Goal: Task Accomplishment & Management: Use online tool/utility

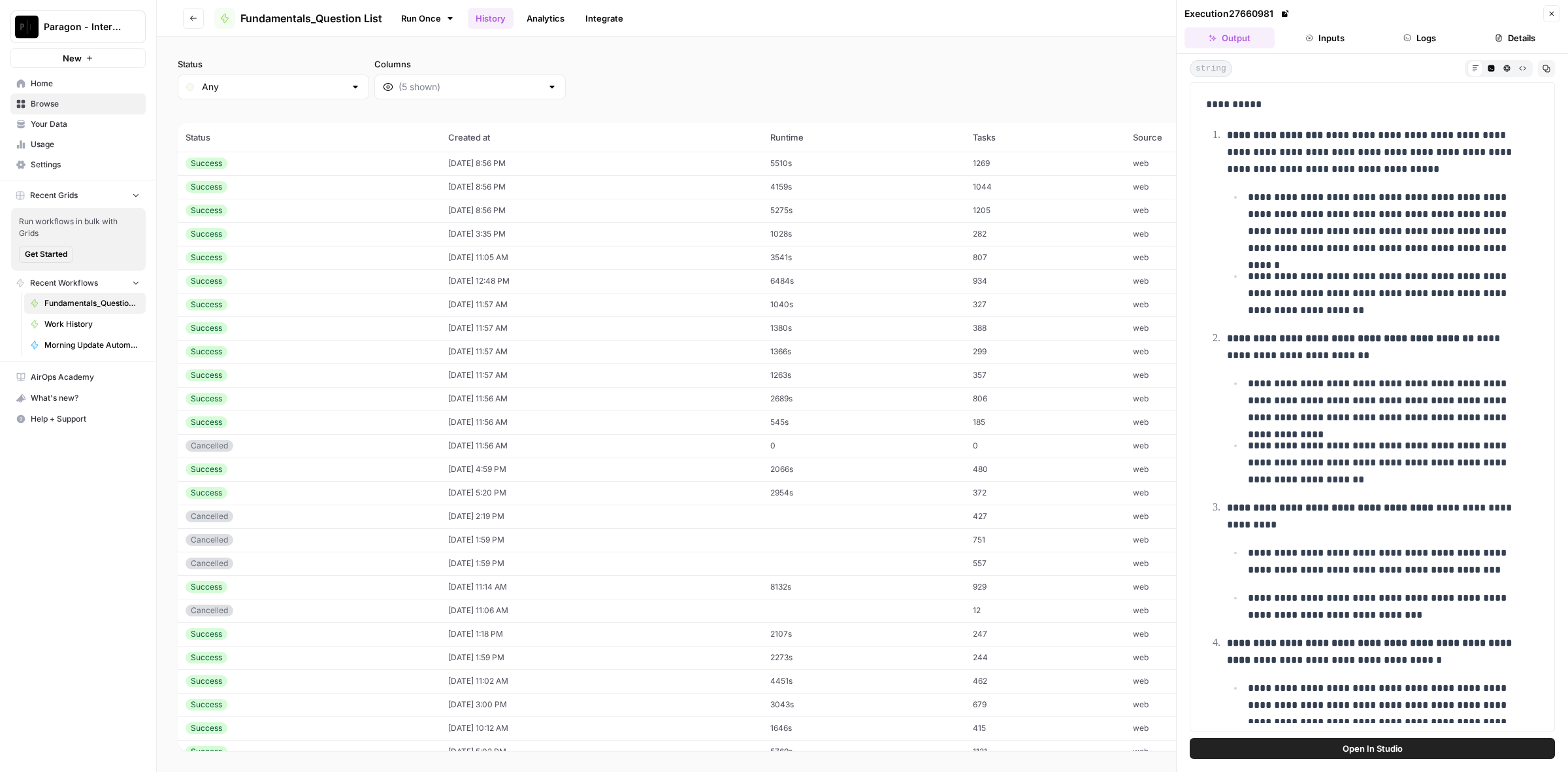
scroll to position [31454, 0]
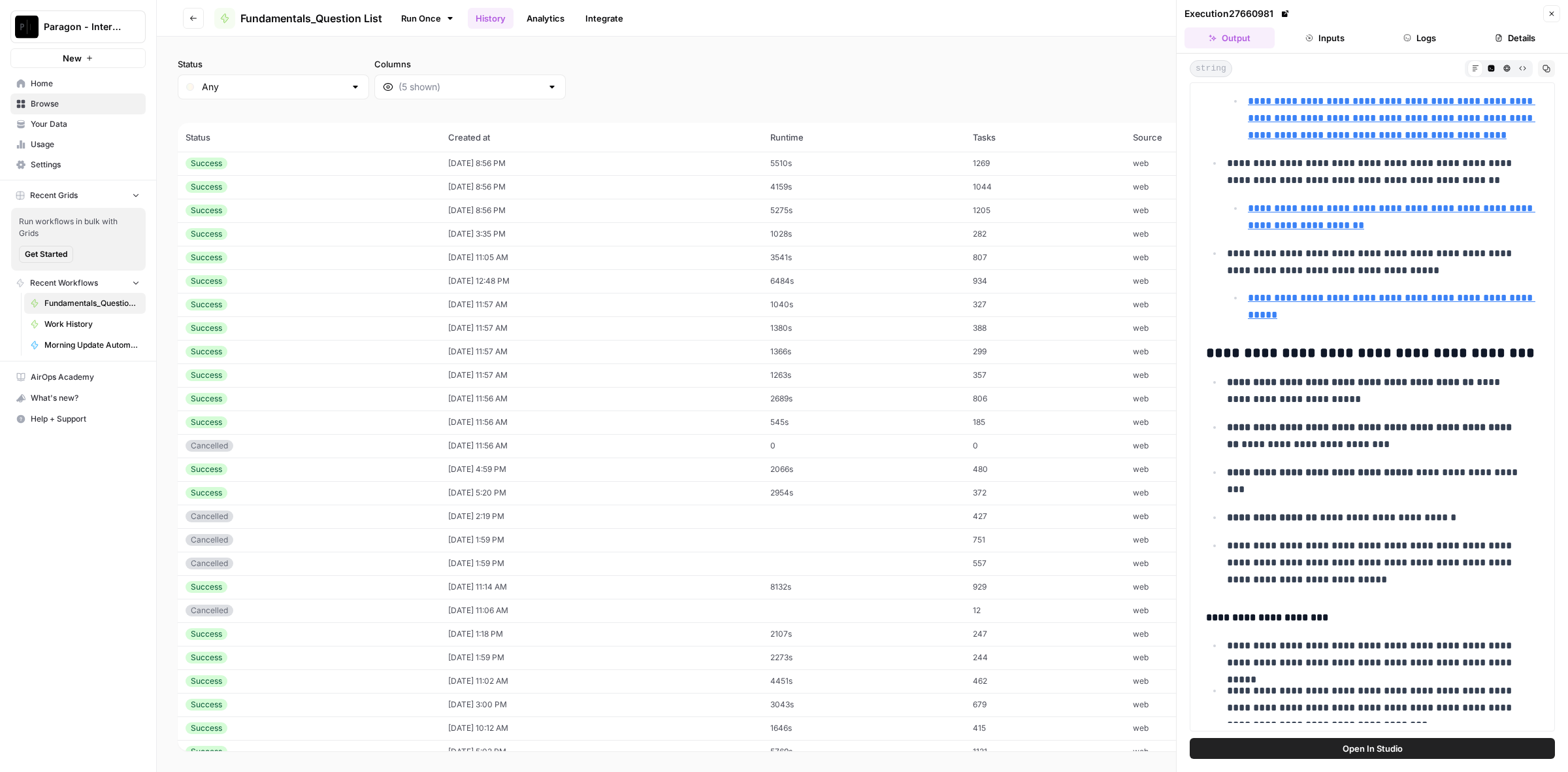
click at [348, 22] on span "Fundamentals_Question List" at bounding box center [311, 18] width 142 height 16
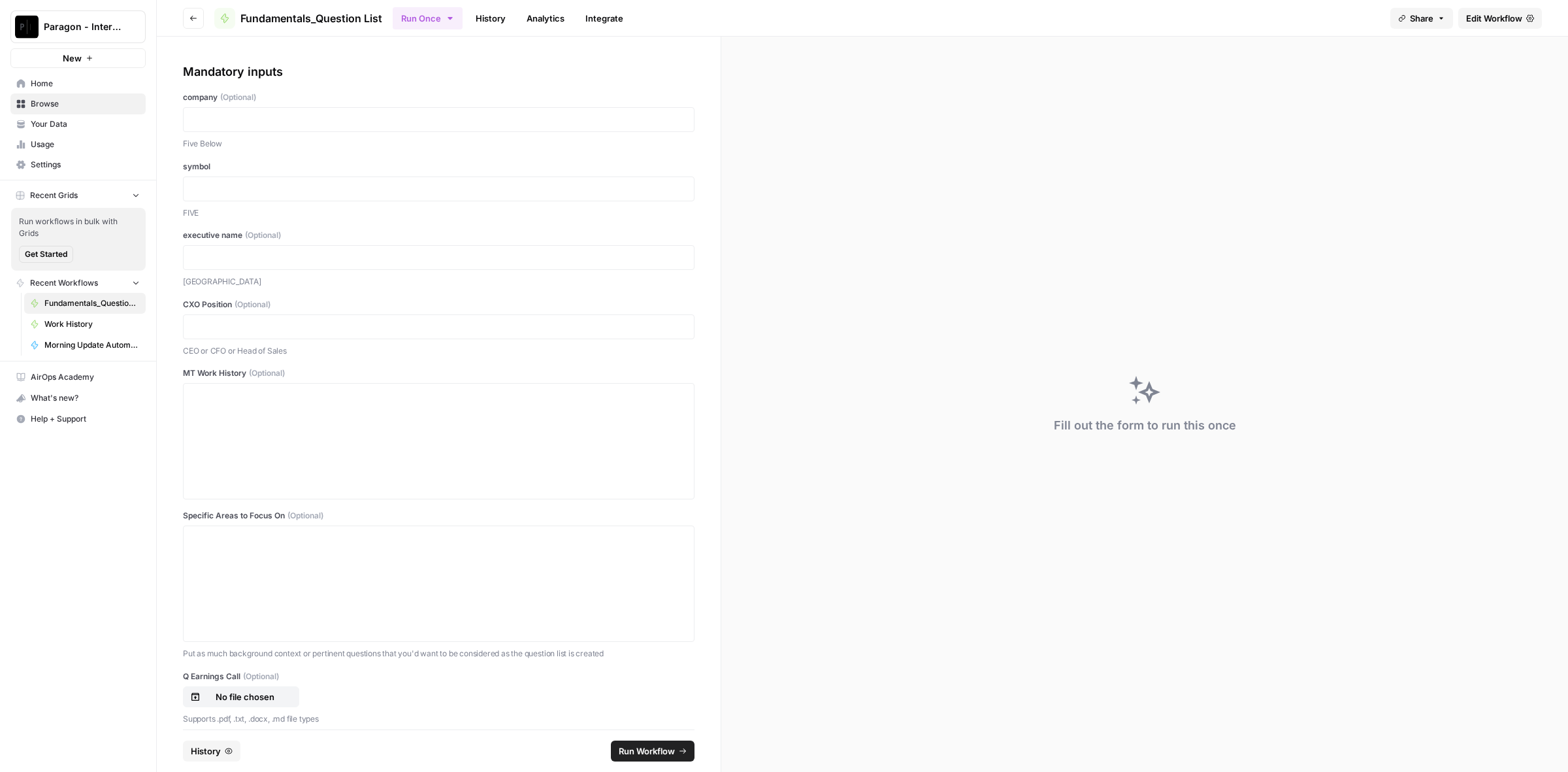
click at [226, 748] on icon "button" at bounding box center [228, 751] width 7 height 7
click at [188, 732] on footer "History Run Workflow" at bounding box center [438, 751] width 511 height 42
click at [199, 742] on button "History" at bounding box center [211, 751] width 57 height 21
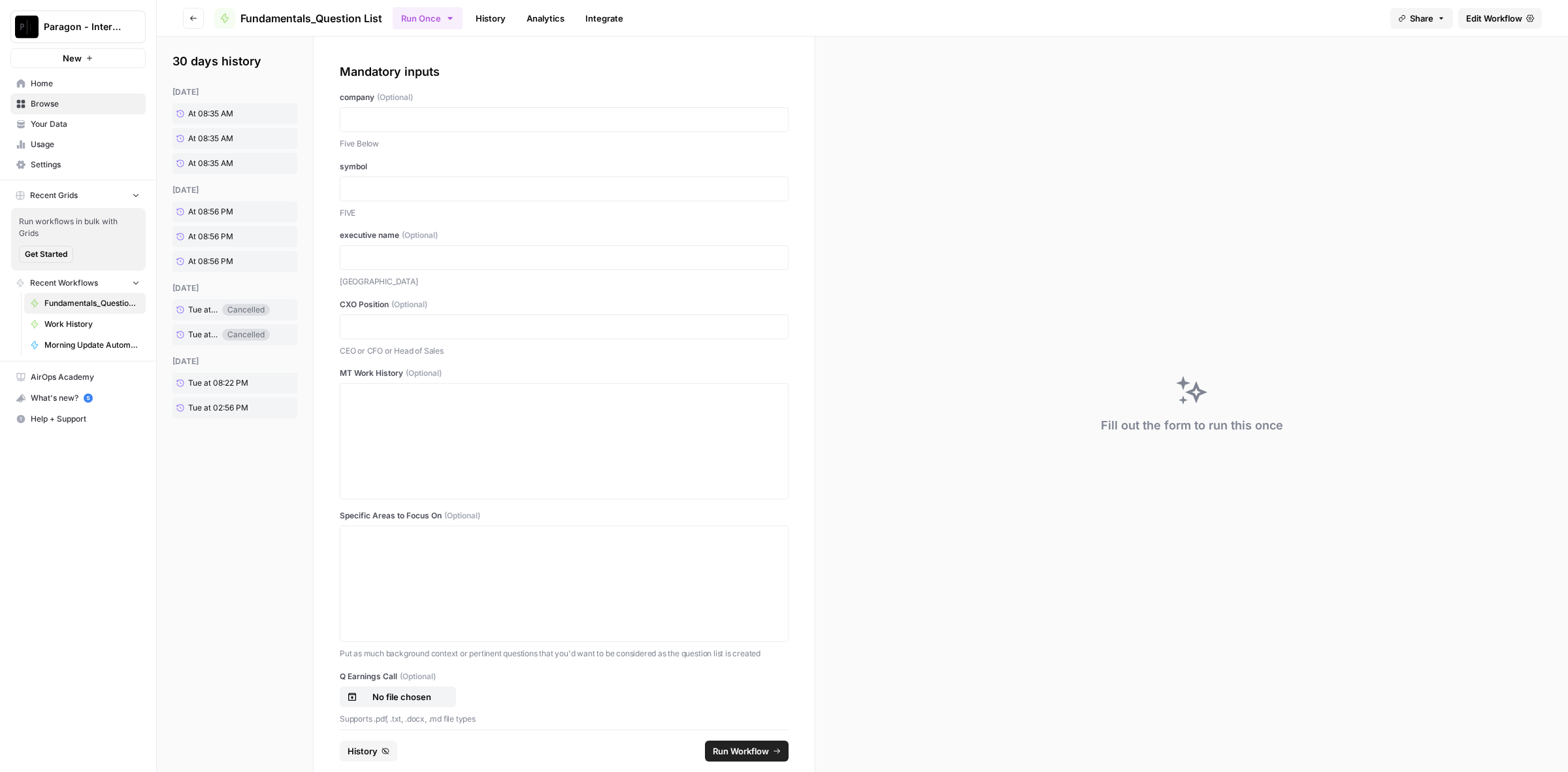
click at [201, 743] on div "30 days history [DATE] At 08:35 AM At 08:35 AM At 08:35 AM [DATE] At 08:56 PM A…" at bounding box center [235, 404] width 157 height 735
click at [236, 207] on link "At 08:56 PM" at bounding box center [221, 211] width 97 height 21
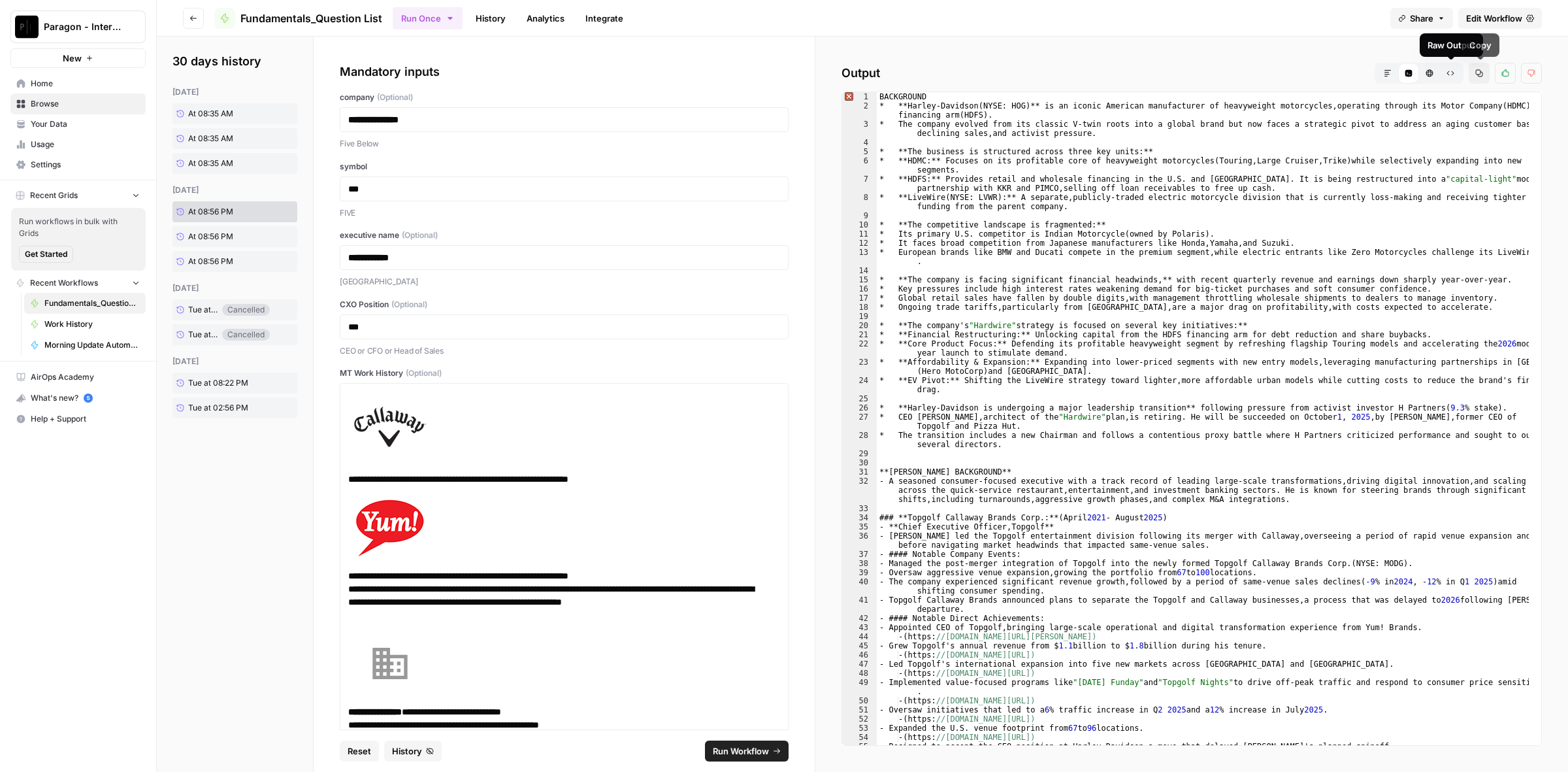
click at [1478, 74] on icon "button" at bounding box center [1479, 74] width 7 height 7
click at [239, 111] on link "At 08:35 AM" at bounding box center [221, 114] width 97 height 21
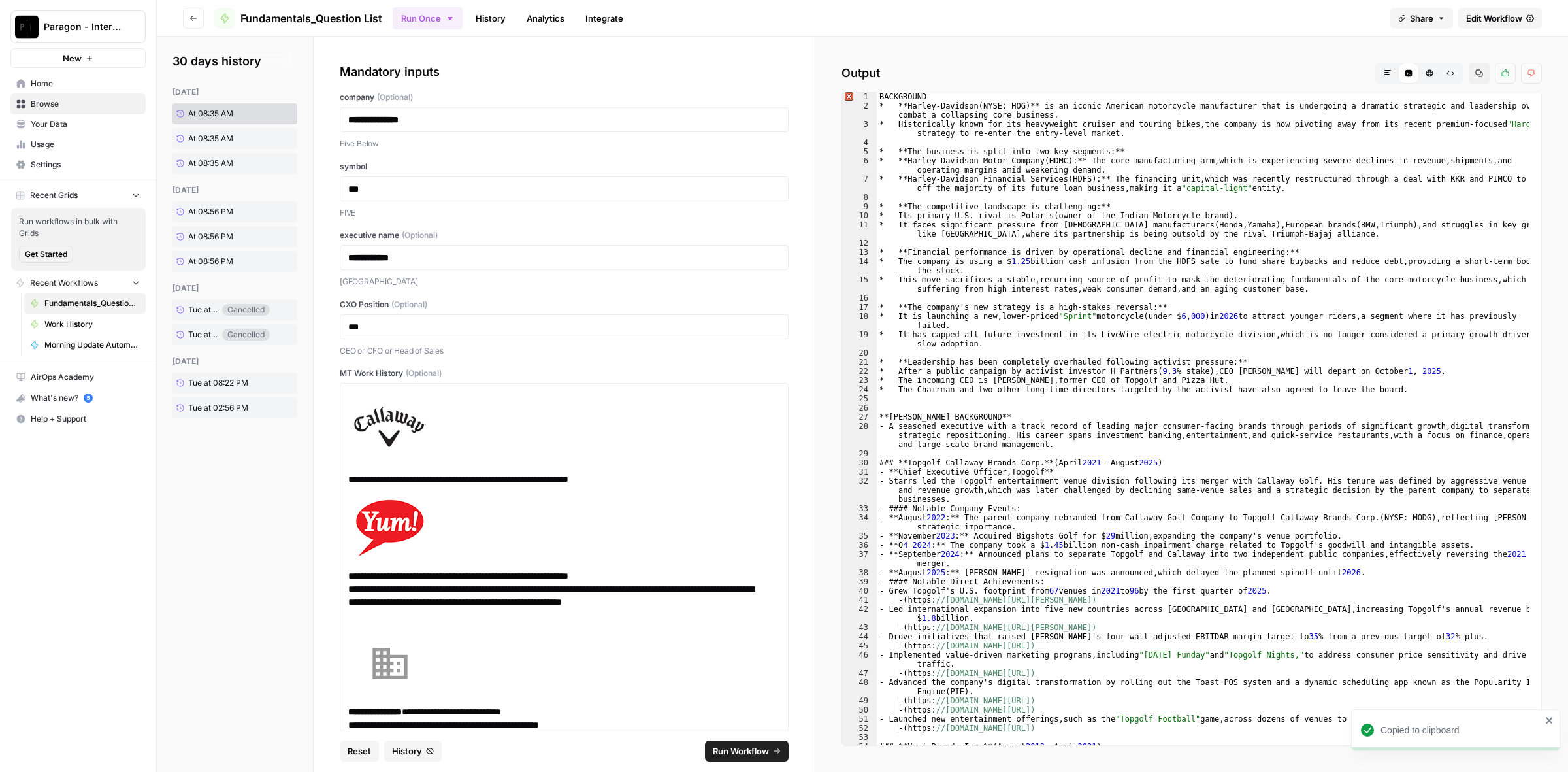
click at [1481, 75] on icon "button" at bounding box center [1478, 73] width 7 height 7
click at [220, 238] on span "At 08:56 PM" at bounding box center [210, 236] width 45 height 12
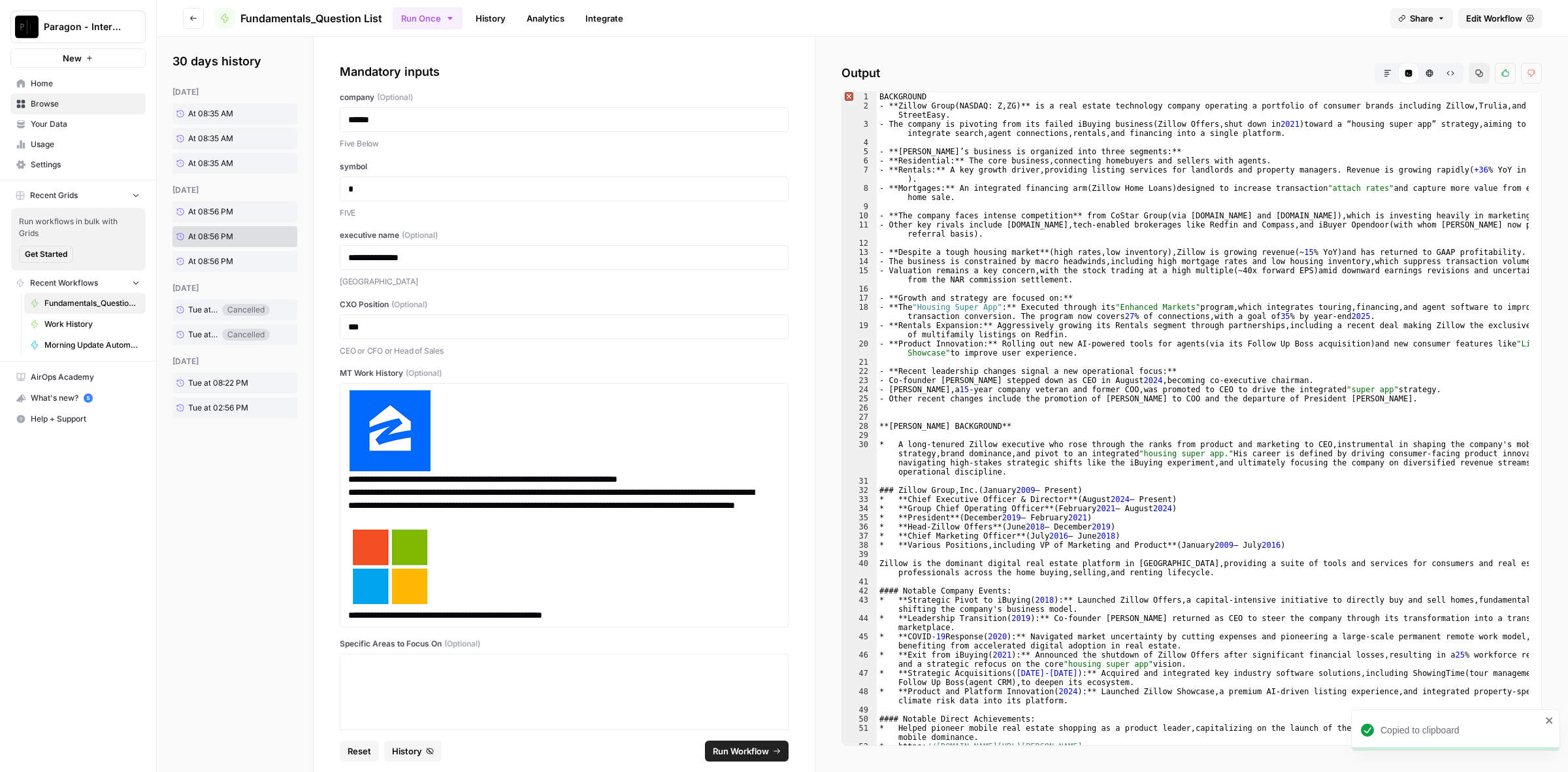
click at [1485, 75] on button "Copy" at bounding box center [1478, 73] width 21 height 21
click at [198, 139] on span "At 08:35 AM" at bounding box center [210, 139] width 45 height 12
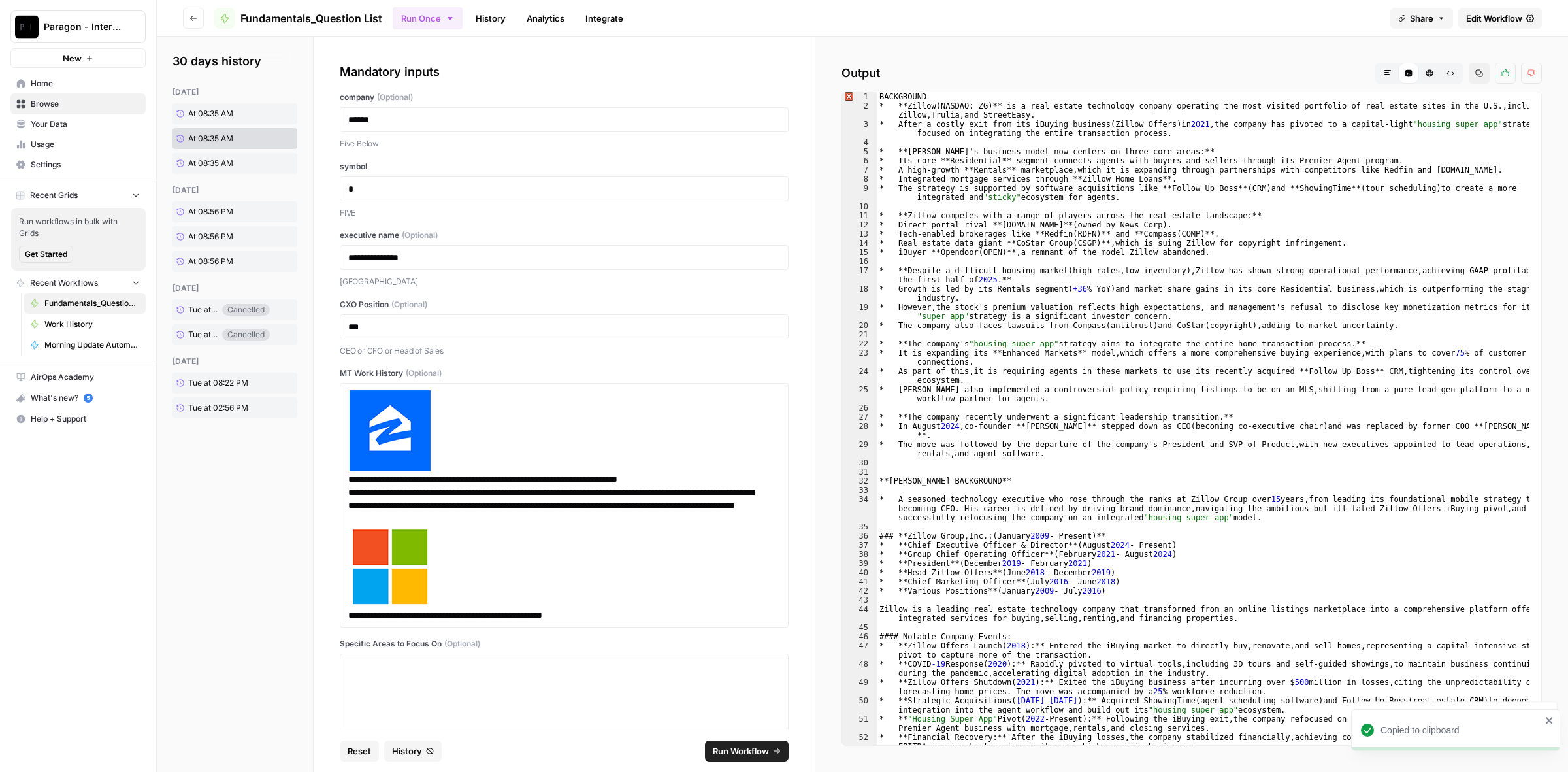
drag, startPoint x: 1482, startPoint y: 70, endPoint x: 1490, endPoint y: 84, distance: 16.1
click at [1483, 70] on icon "button" at bounding box center [1478, 73] width 7 height 7
click at [223, 256] on span "At 08:56 PM" at bounding box center [210, 261] width 45 height 12
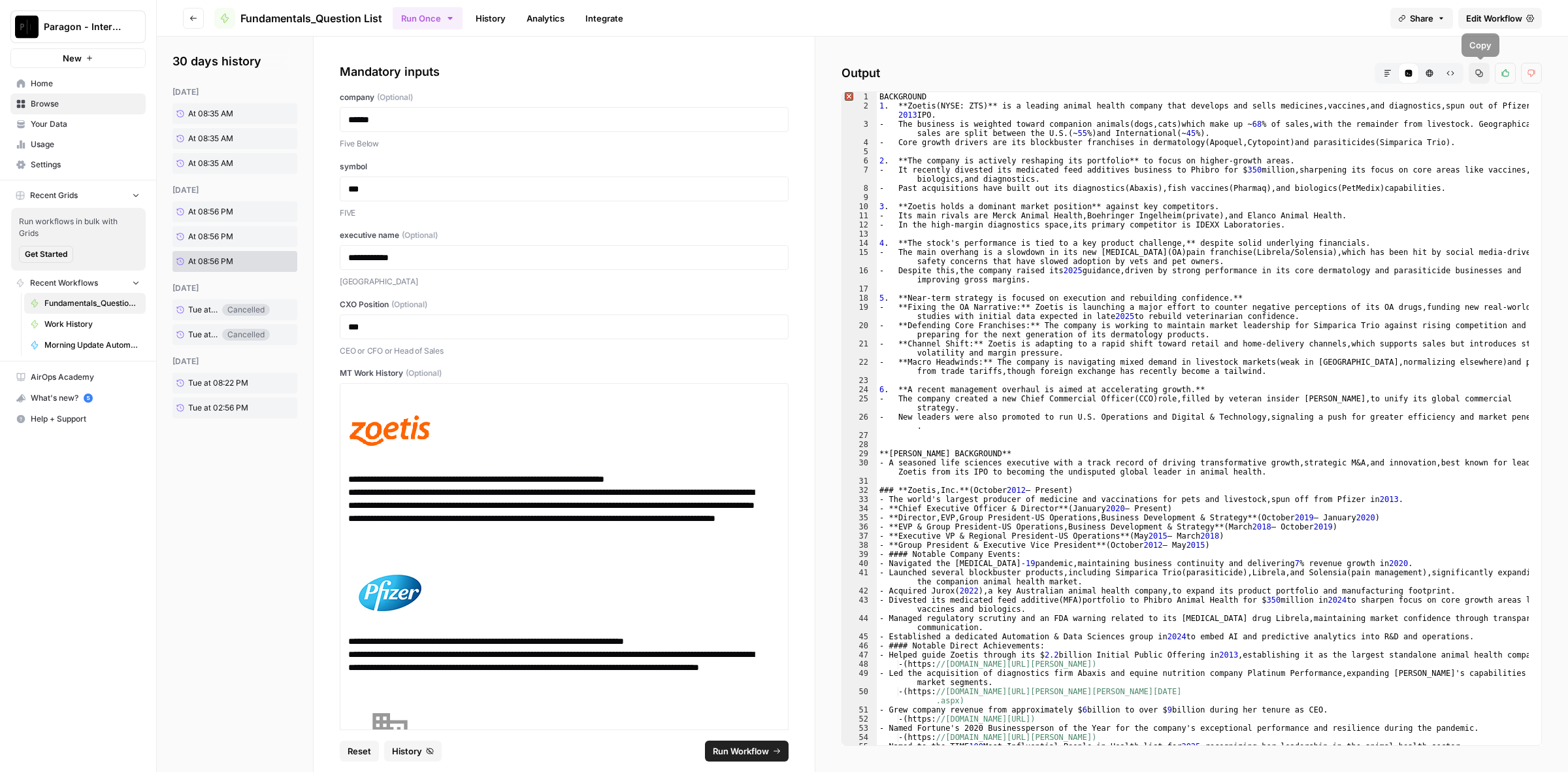
click at [1483, 73] on span "Copy" at bounding box center [1482, 73] width 1 height 1
drag, startPoint x: 208, startPoint y: 173, endPoint x: 218, endPoint y: 169, distance: 10.8
click at [209, 172] on link "At 08:35 AM" at bounding box center [221, 163] width 97 height 21
click at [218, 169] on link "At 08:35 AM" at bounding box center [221, 163] width 97 height 21
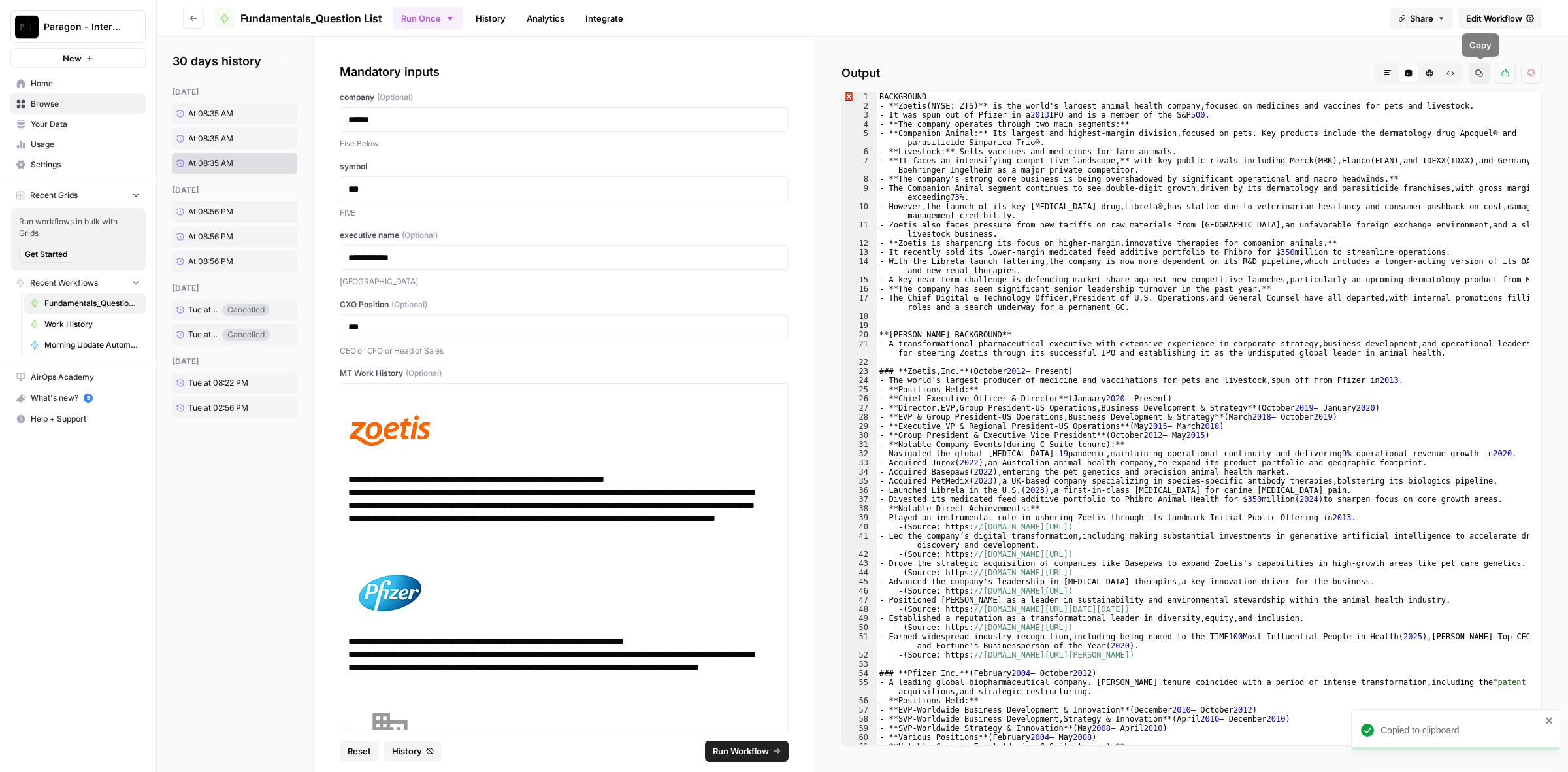
drag, startPoint x: 1477, startPoint y: 68, endPoint x: 1540, endPoint y: 105, distance: 73.1
click at [1478, 68] on button "Copy" at bounding box center [1478, 73] width 21 height 21
click at [238, 201] on link "At 08:56 PM" at bounding box center [221, 211] width 97 height 21
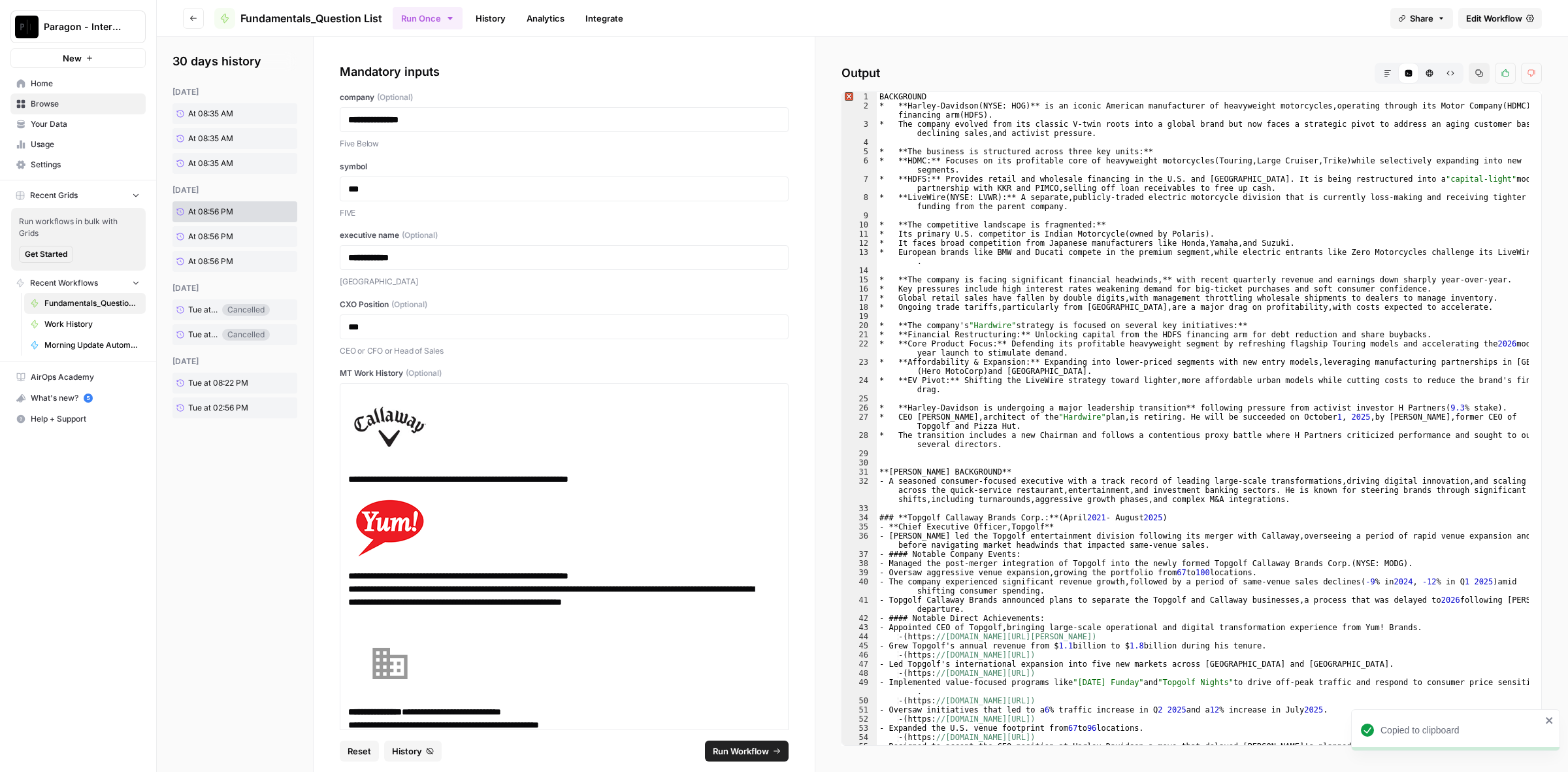
click at [1479, 78] on button "Copy" at bounding box center [1478, 73] width 21 height 21
click at [245, 108] on link "At 08:35 AM" at bounding box center [221, 114] width 97 height 21
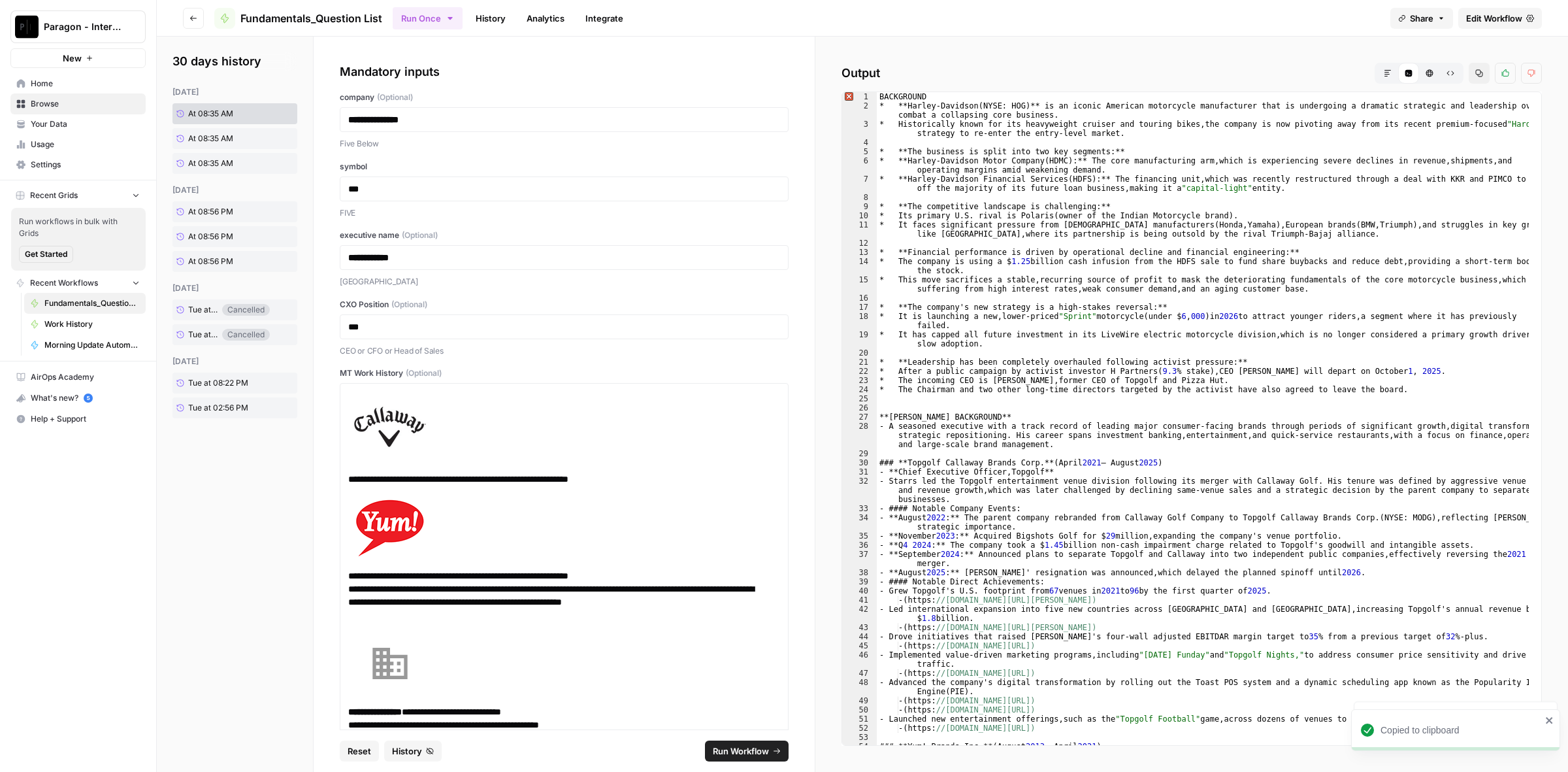
click at [1478, 72] on icon "button" at bounding box center [1478, 73] width 7 height 7
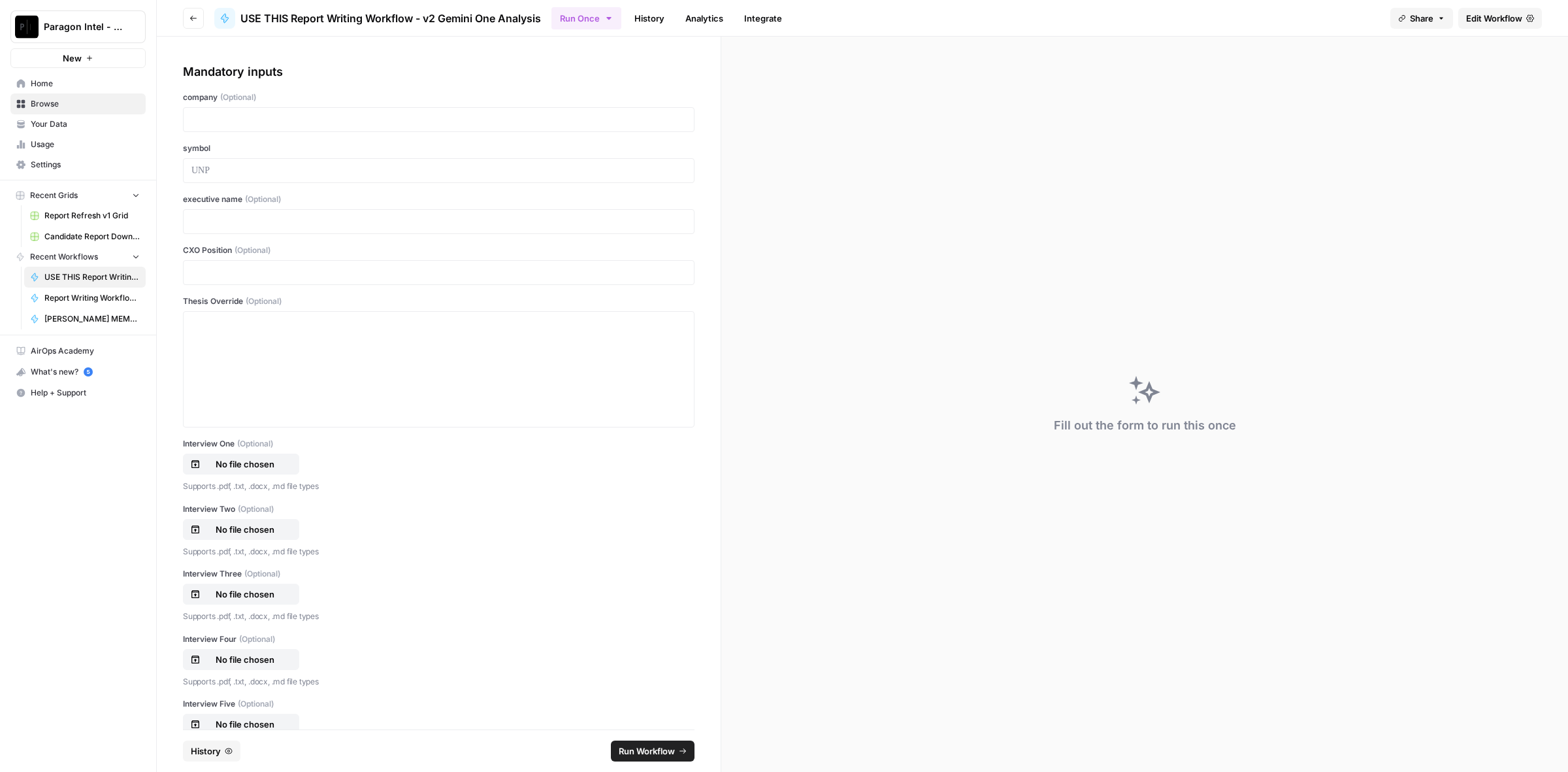
click at [1478, 21] on span "Edit Workflow" at bounding box center [1493, 18] width 56 height 13
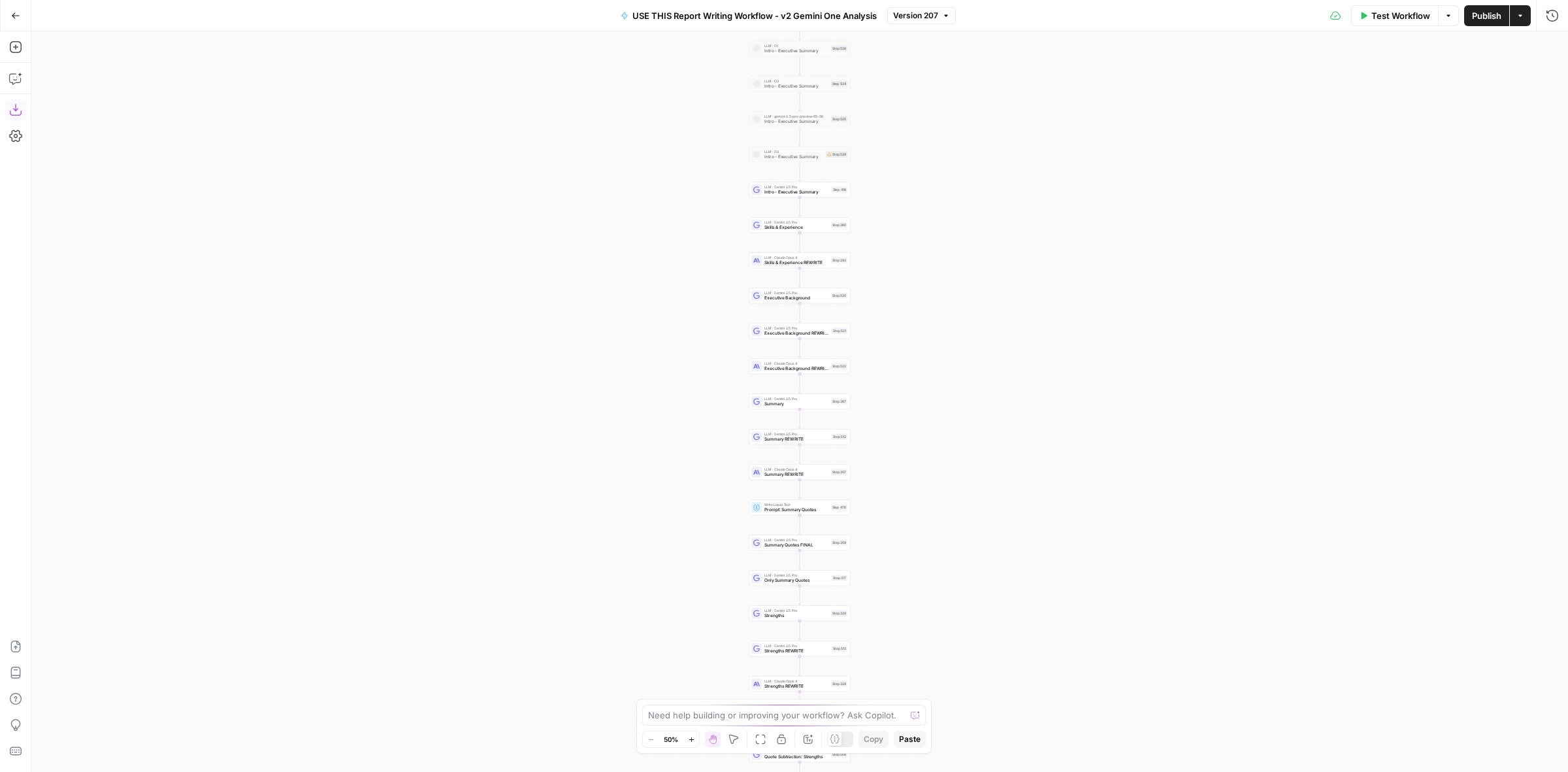
click at [14, 100] on button "Download as JSON" at bounding box center [16, 110] width 21 height 21
